Goal: Feedback & Contribution: Submit feedback/report problem

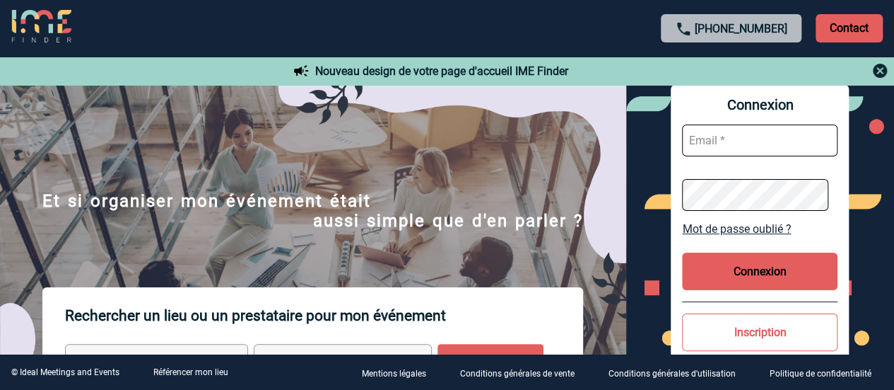
click at [747, 137] on input "text" at bounding box center [760, 140] width 156 height 32
paste input "event@workandshare.com"
type input "event@workandshare.com"
click at [755, 264] on button "Connexion" at bounding box center [760, 270] width 156 height 37
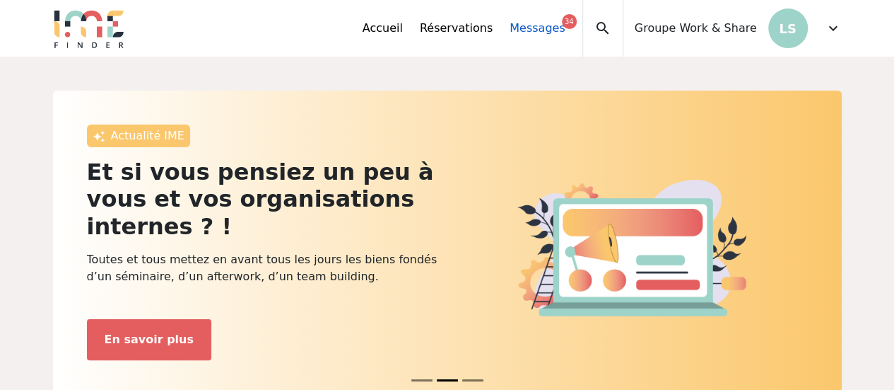
click at [560, 31] on link "Messages 34" at bounding box center [537, 28] width 55 height 17
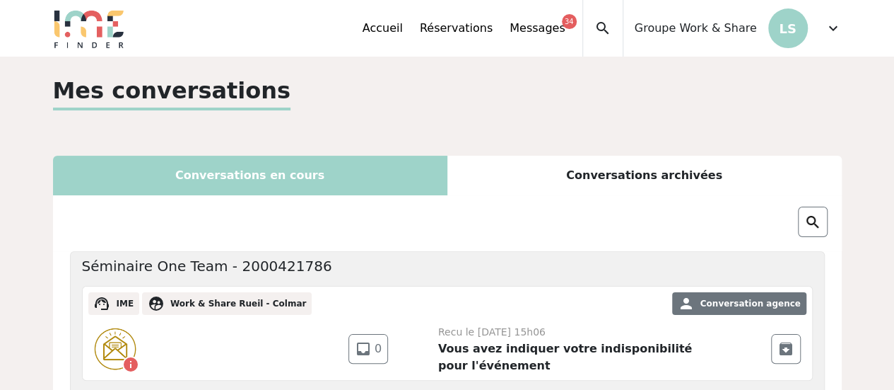
click at [96, 29] on img at bounding box center [89, 28] width 72 height 40
click at [804, 39] on p "LS" at bounding box center [788, 28] width 40 height 40
click at [829, 30] on span "expand_more" at bounding box center [833, 28] width 17 height 17
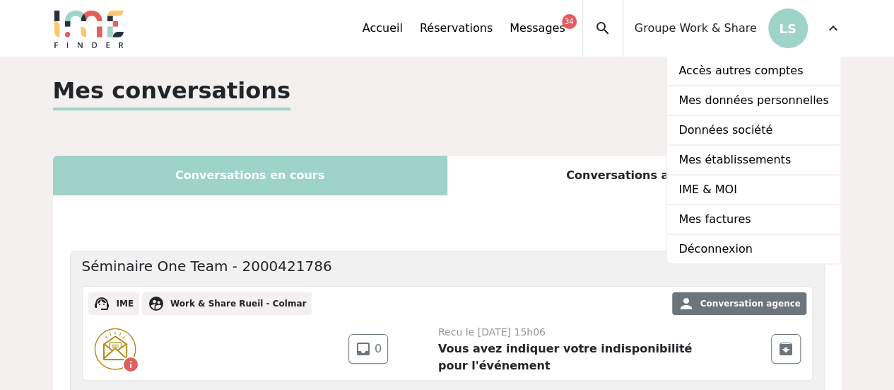
click at [103, 32] on img at bounding box center [89, 28] width 72 height 40
click at [402, 22] on link "Accueil" at bounding box center [383, 28] width 40 height 17
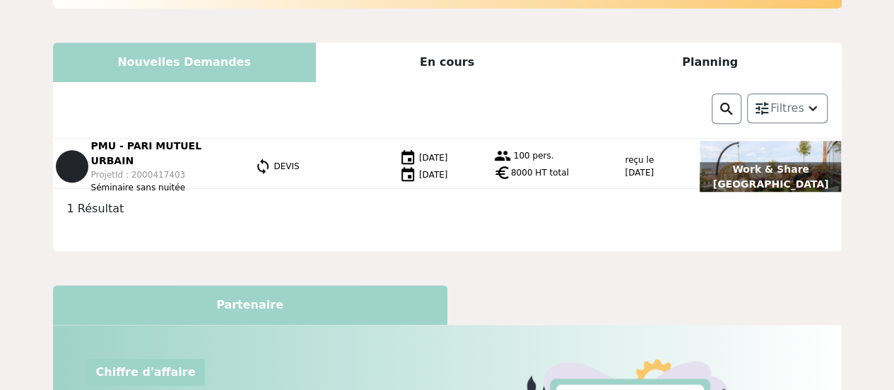
scroll to position [1, 0]
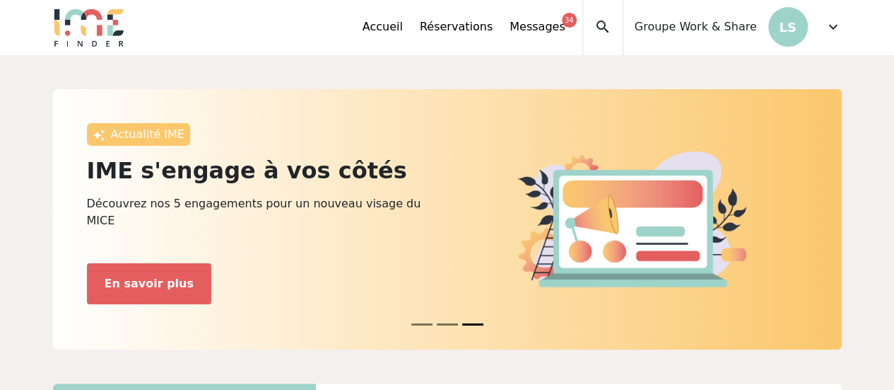
click at [761, 35] on div "Groupe Work & Share LS" at bounding box center [716, 27] width 185 height 57
click at [831, 28] on span "expand_more" at bounding box center [833, 26] width 17 height 17
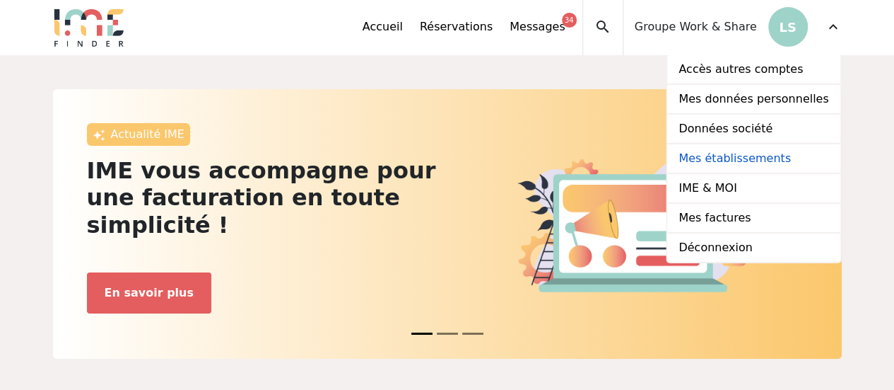
click at [746, 153] on link "Mes établissements" at bounding box center [753, 159] width 172 height 30
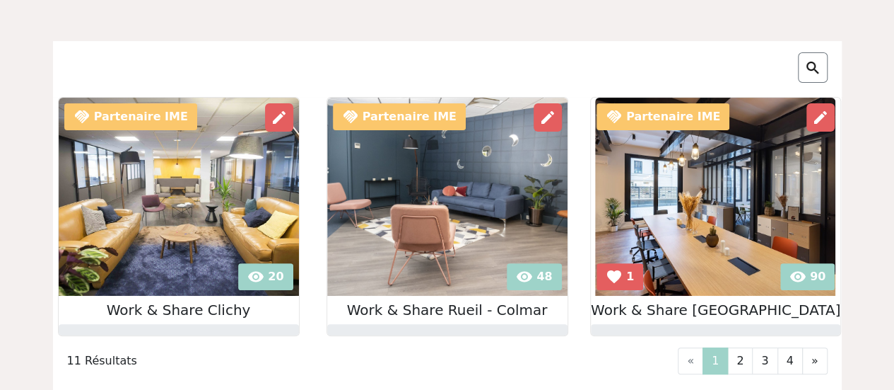
scroll to position [148, 0]
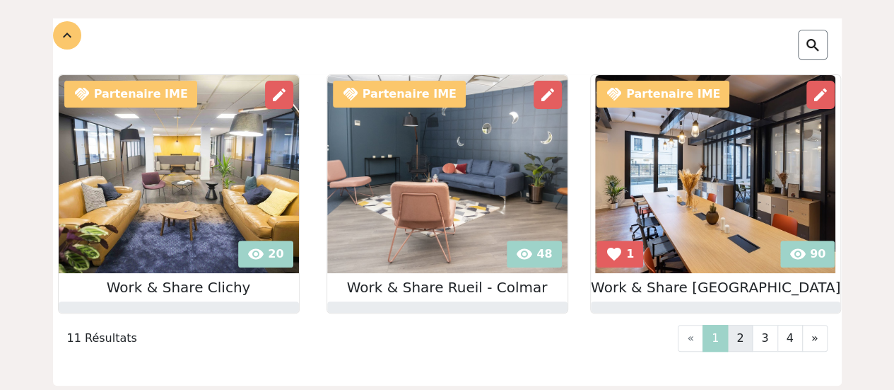
click at [743, 339] on link "2" at bounding box center [739, 337] width 25 height 27
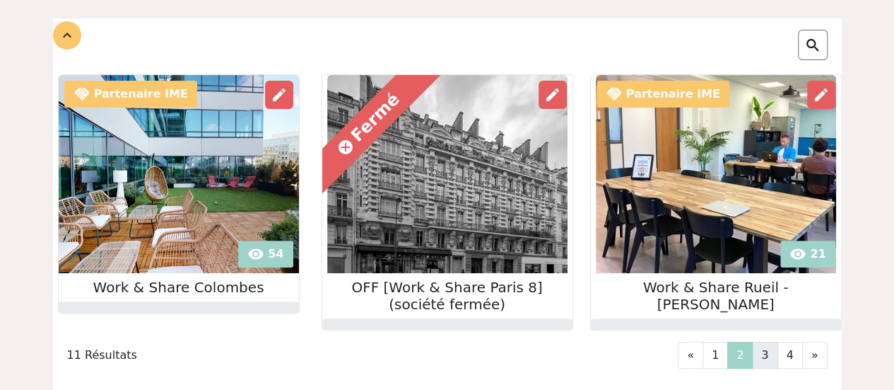
click at [775, 349] on link "3" at bounding box center [764, 354] width 25 height 27
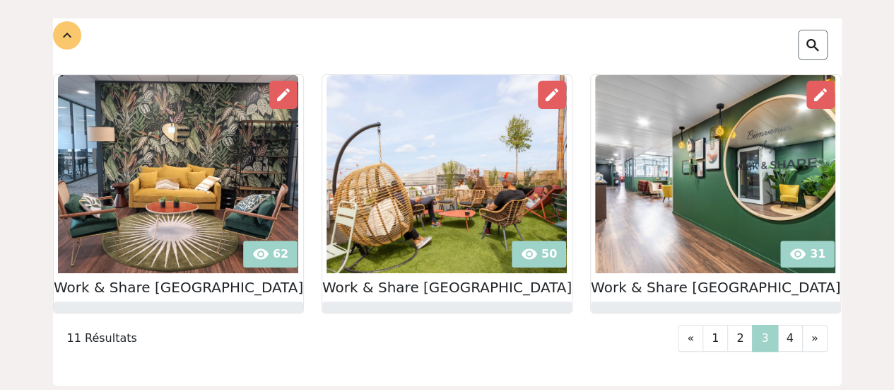
click at [150, 221] on img at bounding box center [178, 174] width 240 height 198
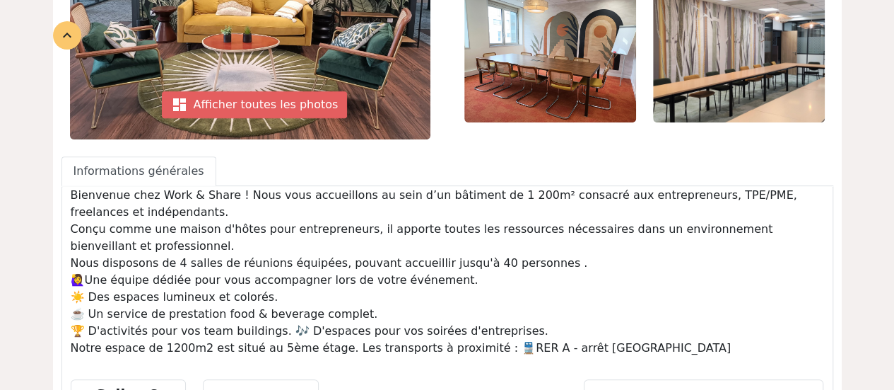
scroll to position [681, 0]
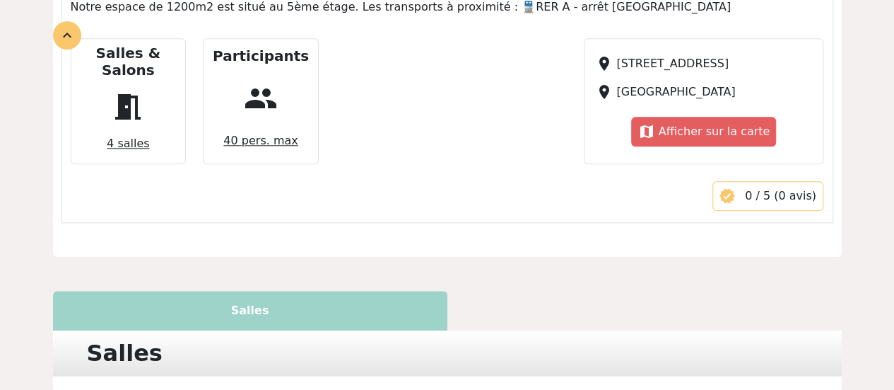
drag, startPoint x: 903, startPoint y: 257, endPoint x: 657, endPoint y: 268, distance: 246.3
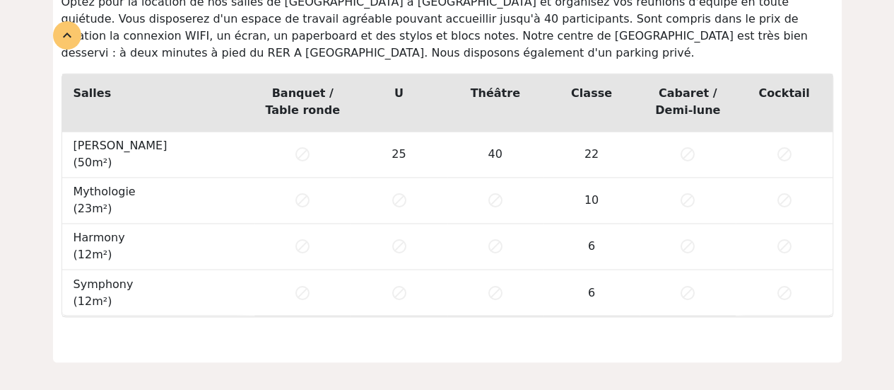
scroll to position [1076, 0]
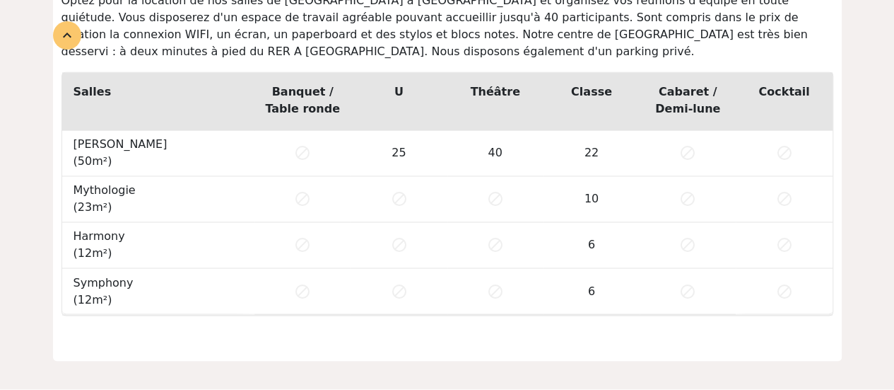
click at [399, 138] on td "25" at bounding box center [399, 153] width 96 height 46
click at [301, 144] on span "block" at bounding box center [302, 152] width 17 height 17
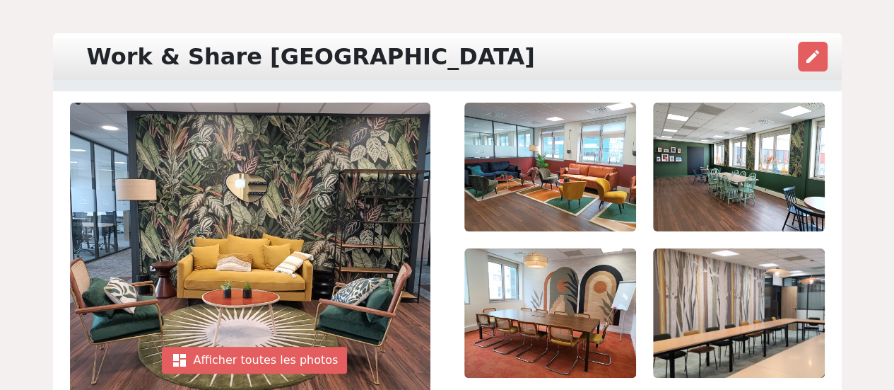
scroll to position [0, 0]
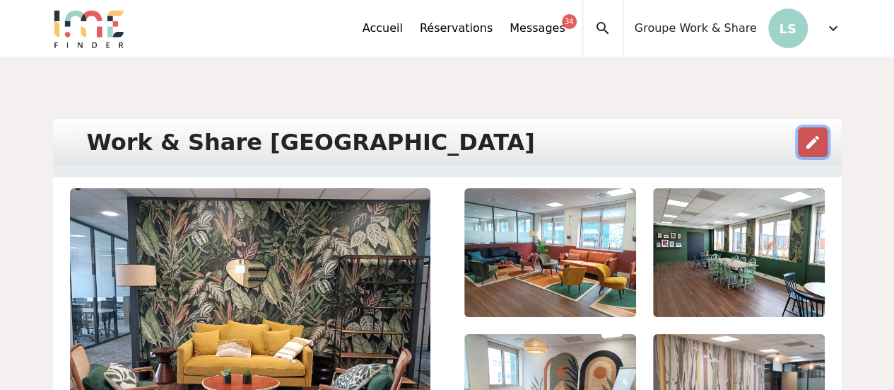
click at [807, 145] on span "edit" at bounding box center [812, 142] width 17 height 17
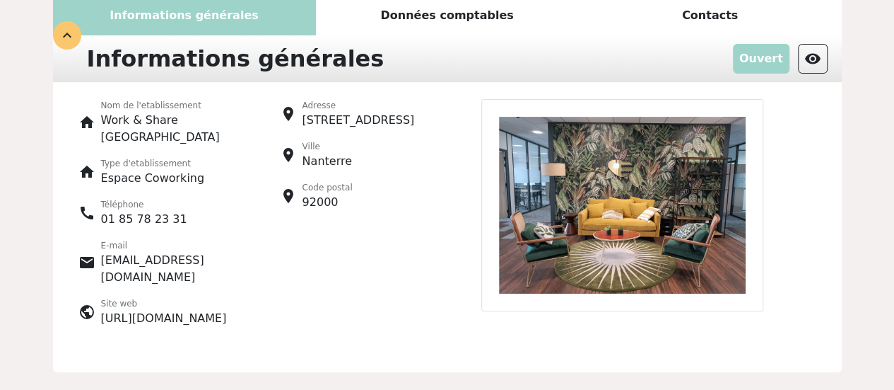
scroll to position [171, 0]
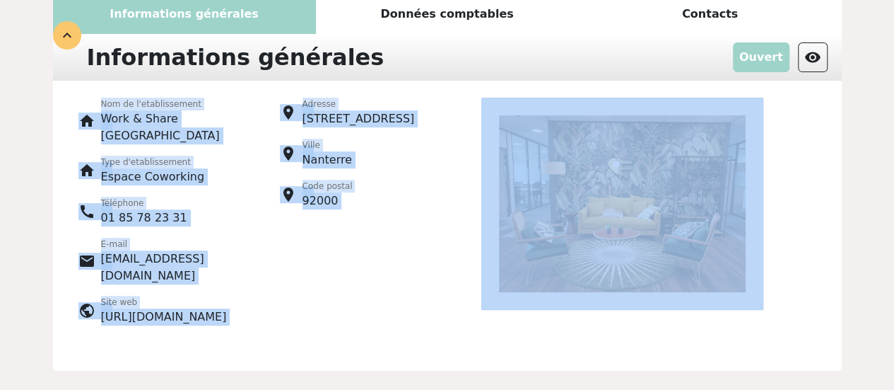
drag, startPoint x: 882, startPoint y: 136, endPoint x: 877, endPoint y: 76, distance: 60.3
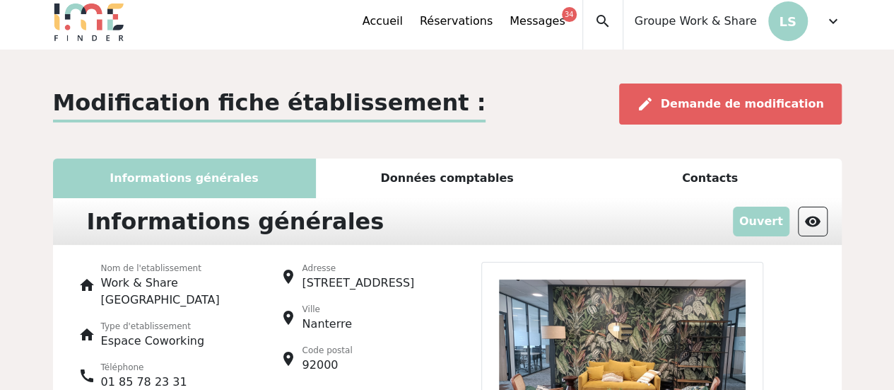
scroll to position [0, 0]
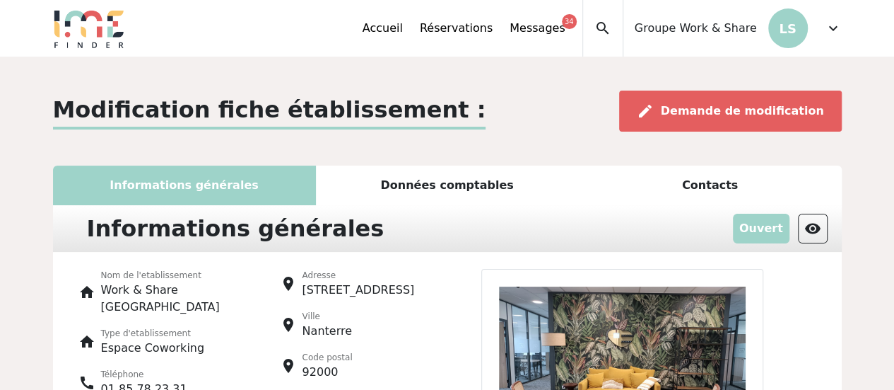
click at [461, 196] on div "Données comptables" at bounding box center [447, 185] width 263 height 40
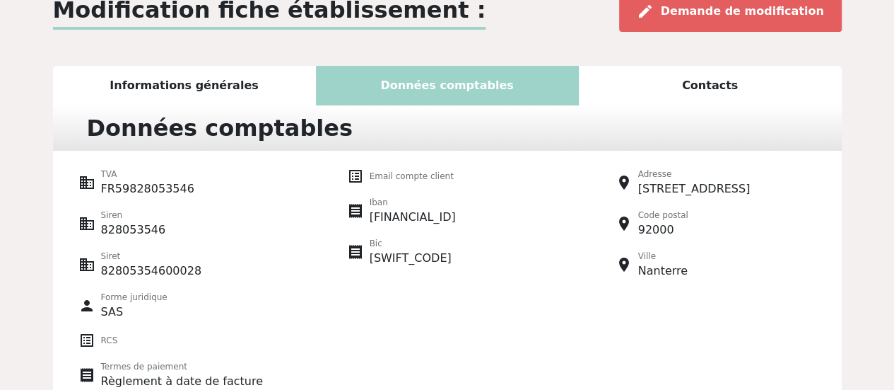
scroll to position [37, 0]
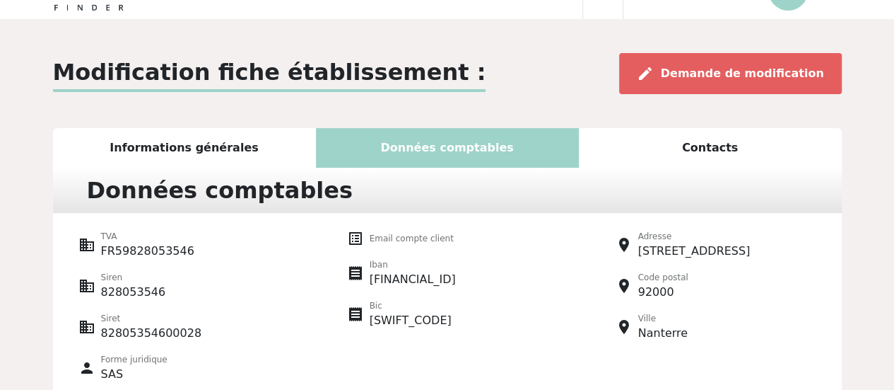
click at [698, 155] on div "Contacts" at bounding box center [710, 148] width 263 height 40
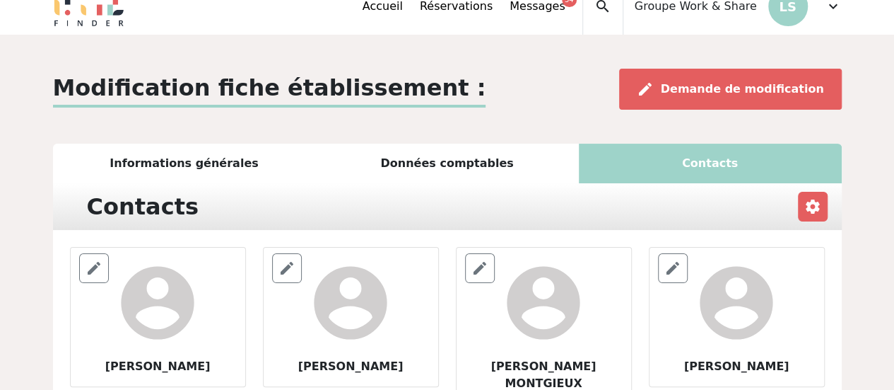
scroll to position [19, 0]
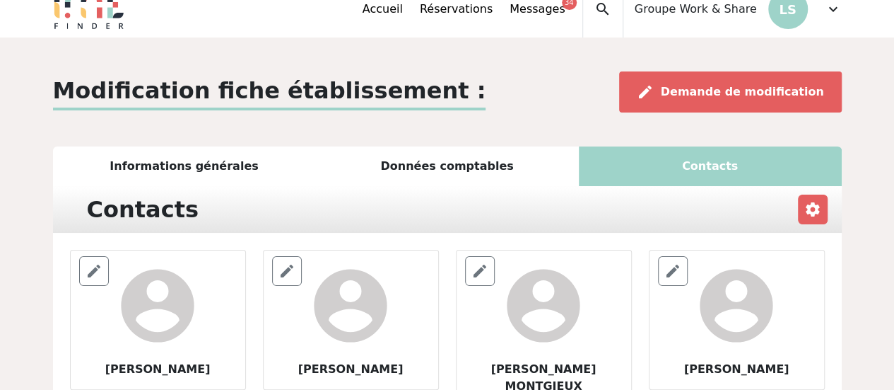
click at [242, 163] on div "Informations générales" at bounding box center [184, 166] width 263 height 40
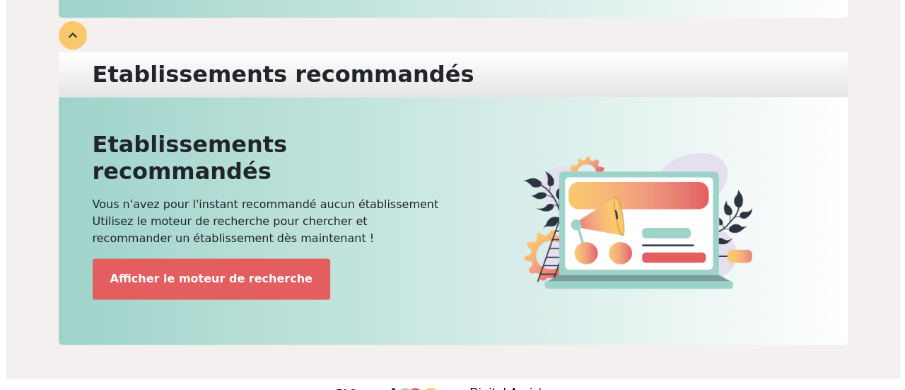
scroll to position [0, 0]
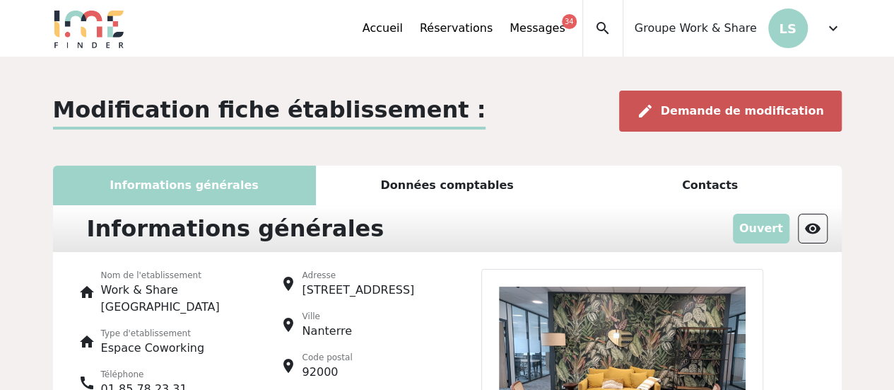
click at [766, 117] on span "Demande de modification" at bounding box center [742, 110] width 163 height 13
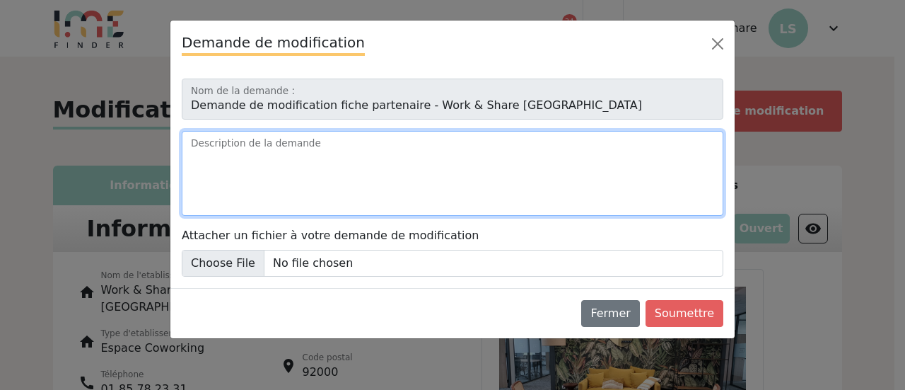
click at [329, 153] on textarea "Description de la demande" at bounding box center [453, 173] width 542 height 85
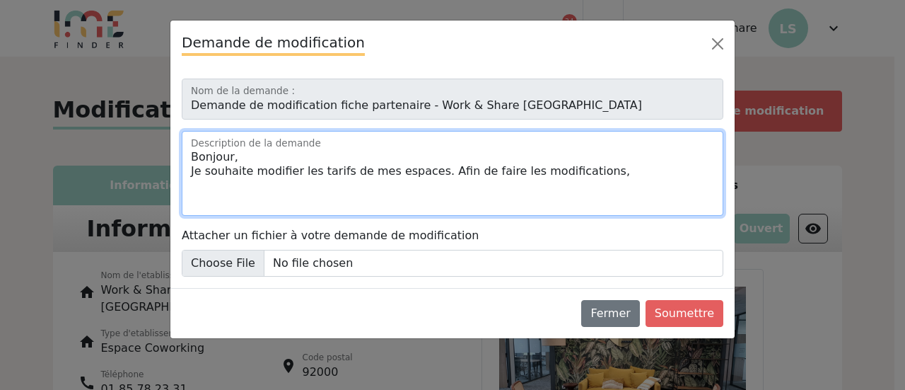
drag, startPoint x: 461, startPoint y: 166, endPoint x: 158, endPoint y: 131, distance: 305.3
click at [158, 131] on div "Demande de modification Demande de modification fiche partenaire - Work & Share…" at bounding box center [452, 195] width 905 height 390
paste textarea "Je souhaite modifier les tarifs de nos salles de réunions ainsi que les photos …"
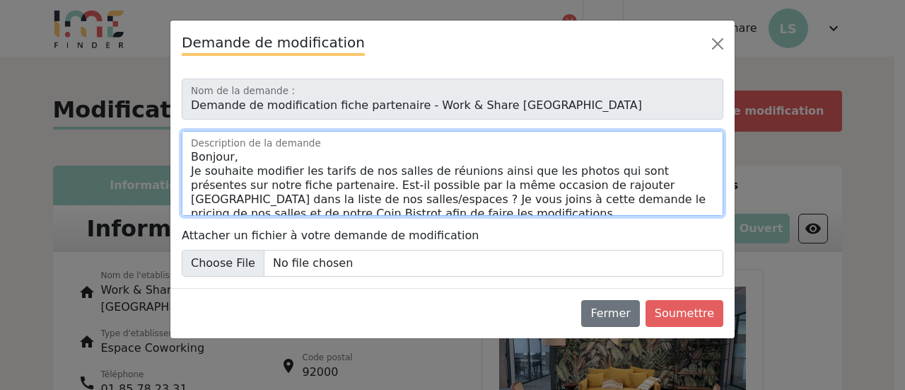
drag, startPoint x: 303, startPoint y: 187, endPoint x: 462, endPoint y: 169, distance: 160.8
click at [462, 169] on textarea "Bonjour, Je souhaite modifier les tarifs de nos salles de réunions ainsi que le…" at bounding box center [453, 173] width 542 height 85
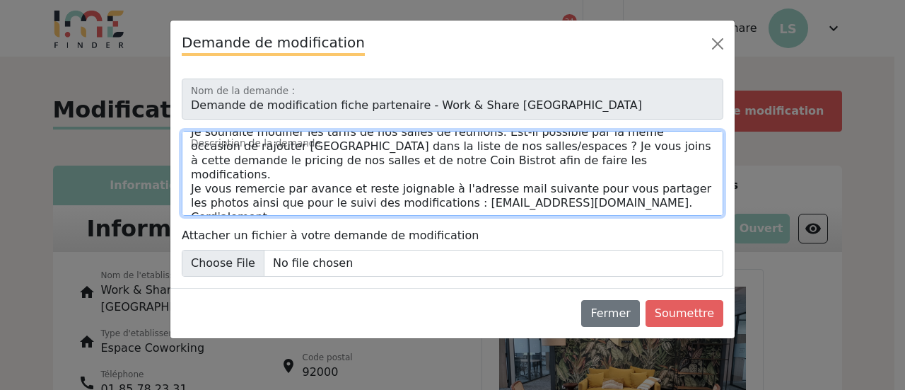
scroll to position [40, 0]
drag, startPoint x: 554, startPoint y: 187, endPoint x: 401, endPoint y: 189, distance: 153.4
click at [401, 189] on textarea "Bonjour, Je souhaite modifier les tarifs de nos salles de réunions. Est-il poss…" at bounding box center [453, 173] width 542 height 85
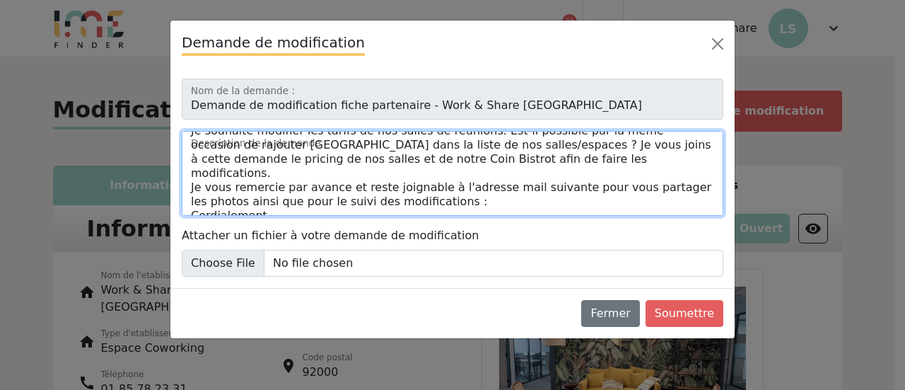
paste textarea "[PERSON_NAME][EMAIL_ADDRESS][DOMAIN_NAME]"
drag, startPoint x: 390, startPoint y: 186, endPoint x: 546, endPoint y: 168, distance: 157.2
click at [546, 168] on textarea "Bonjour, Je souhaite modifier les tarifs de nos salles de réunions. Est-il poss…" at bounding box center [453, 173] width 542 height 85
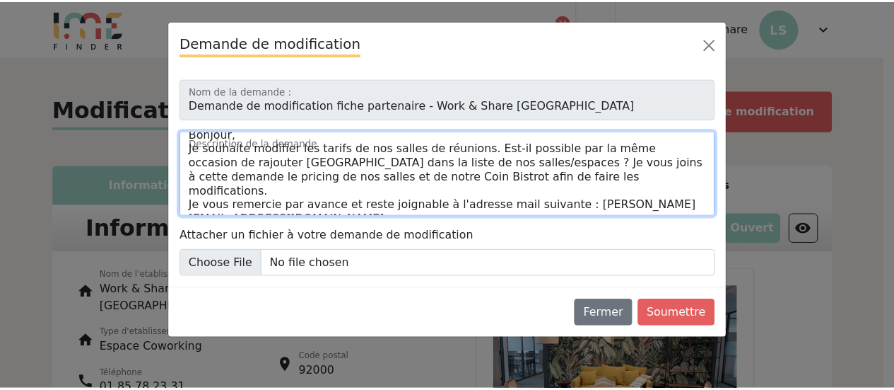
scroll to position [26, 0]
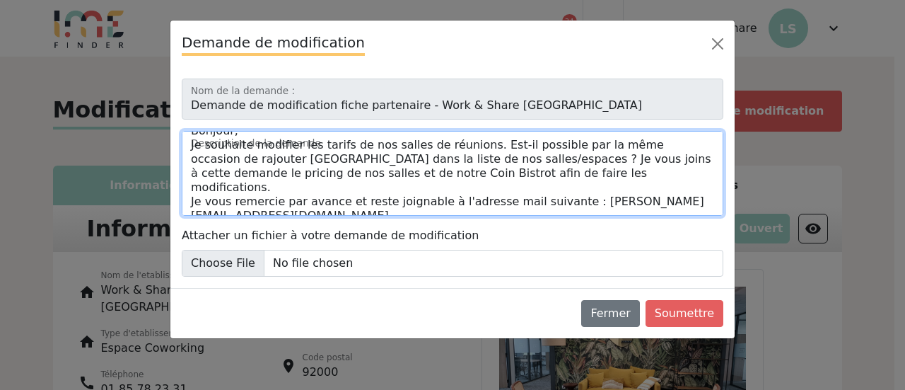
type textarea "Bonjour, Je souhaite modifier les tarifs de nos salles de réunions. Est-il poss…"
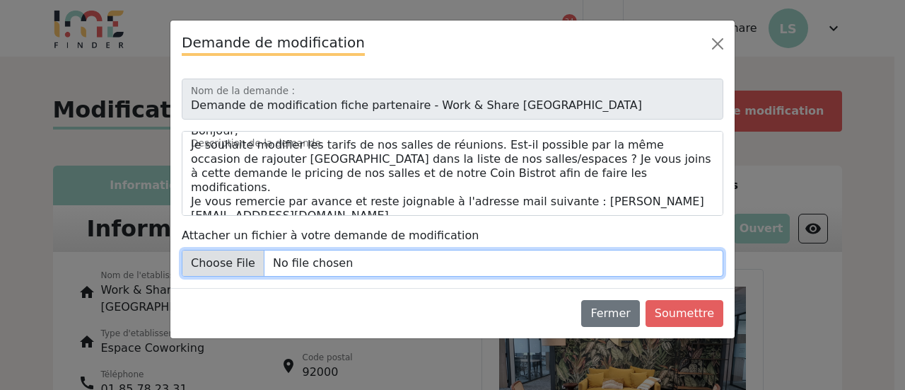
click at [245, 262] on input "Attacher un fichier à votre demande de modification" at bounding box center [453, 263] width 542 height 27
type input "C:\fakepath\Pricing Nanterre.png"
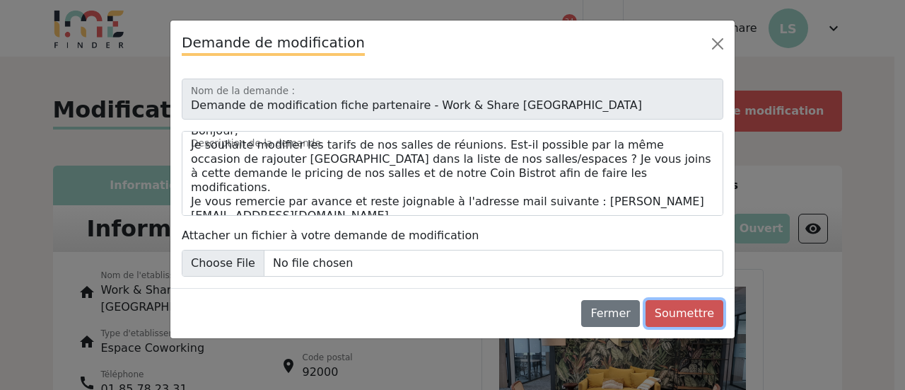
click at [704, 310] on button "Soumettre" at bounding box center [684, 313] width 78 height 27
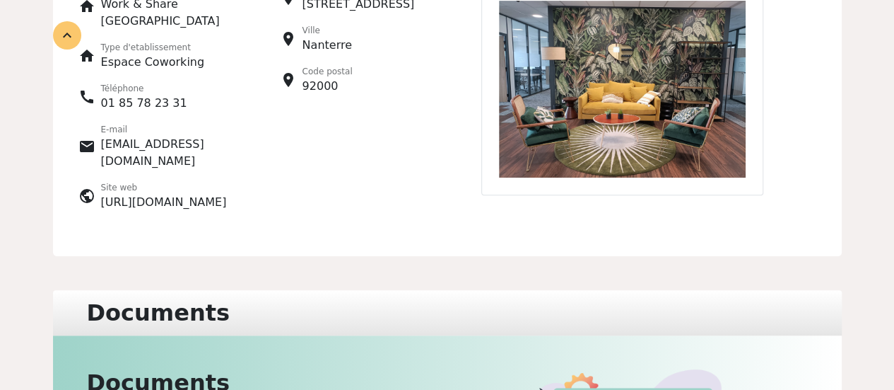
scroll to position [0, 0]
